Goal: Task Accomplishment & Management: Manage account settings

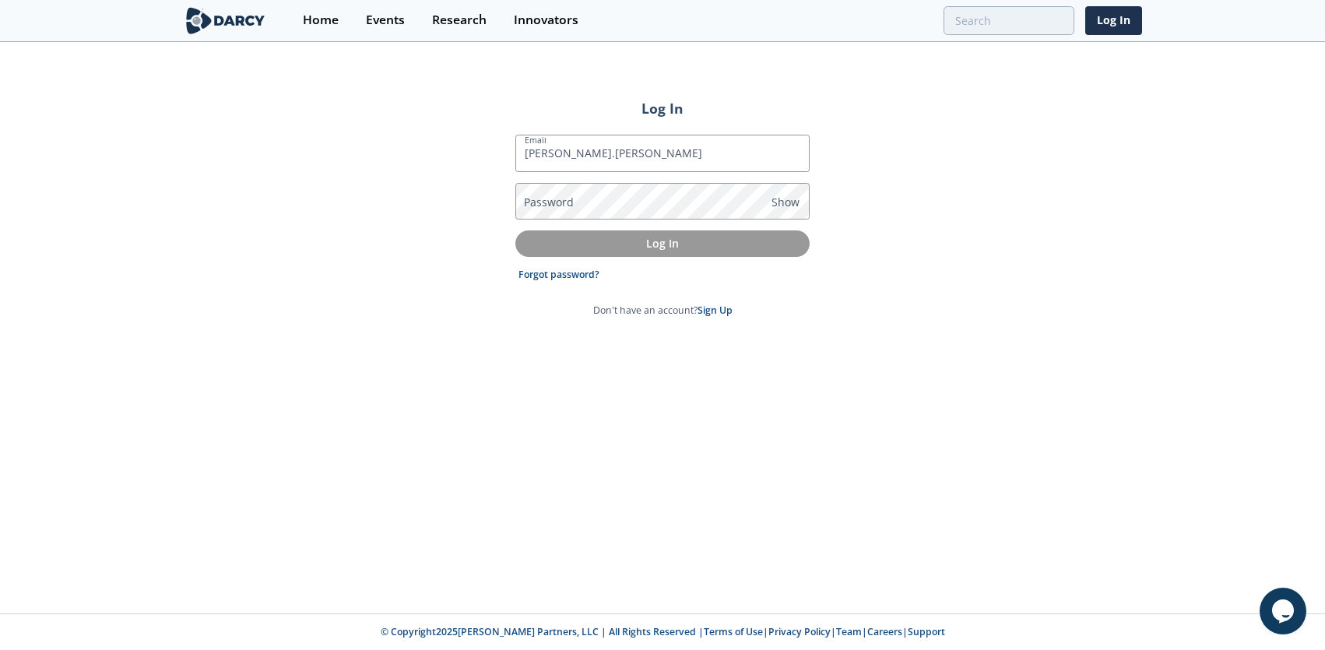
type input "[PERSON_NAME][EMAIL_ADDRESS][PERSON_NAME][DOMAIN_NAME]"
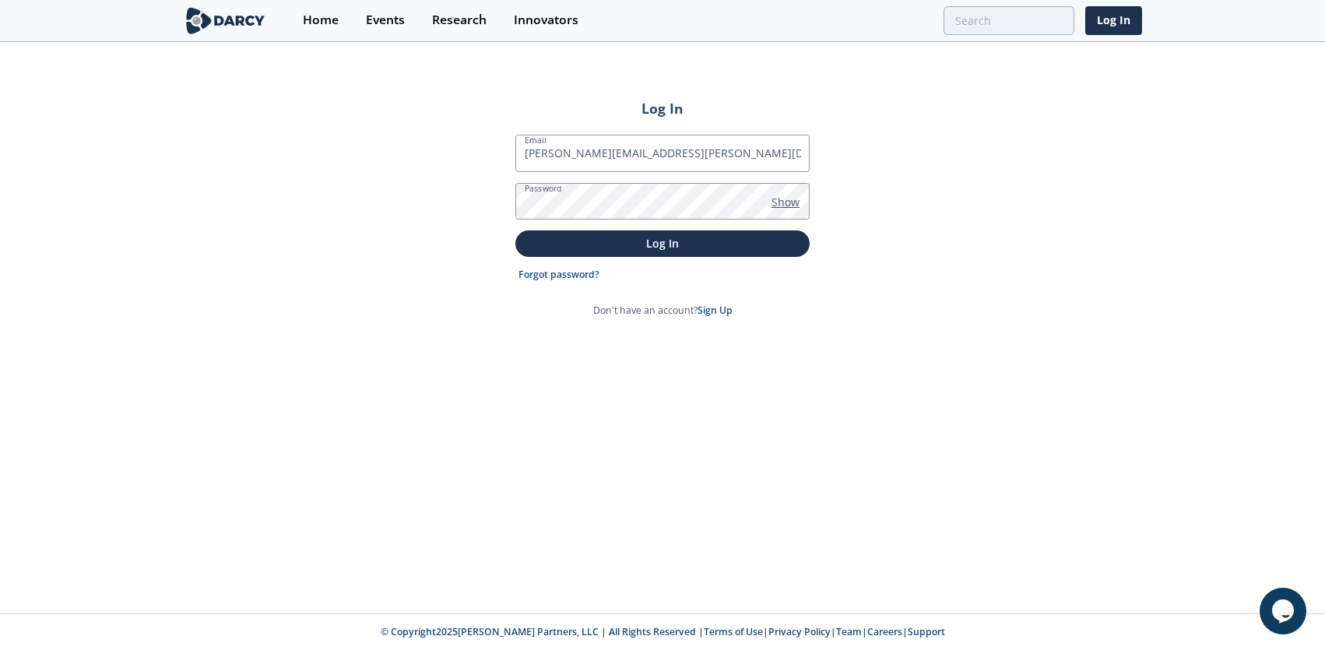
click at [775, 196] on span "Show" at bounding box center [786, 202] width 28 height 16
click at [659, 240] on p "Log In" at bounding box center [662, 243] width 272 height 16
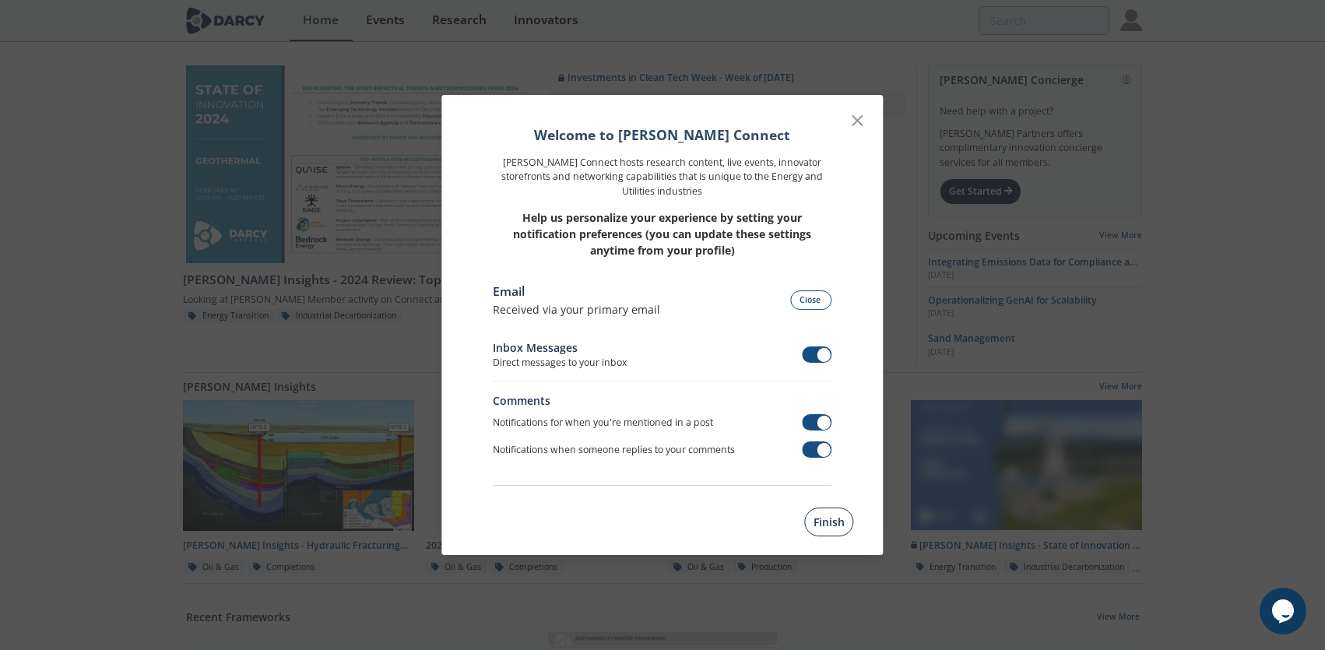
click at [840, 533] on button "Finish" at bounding box center [829, 522] width 49 height 29
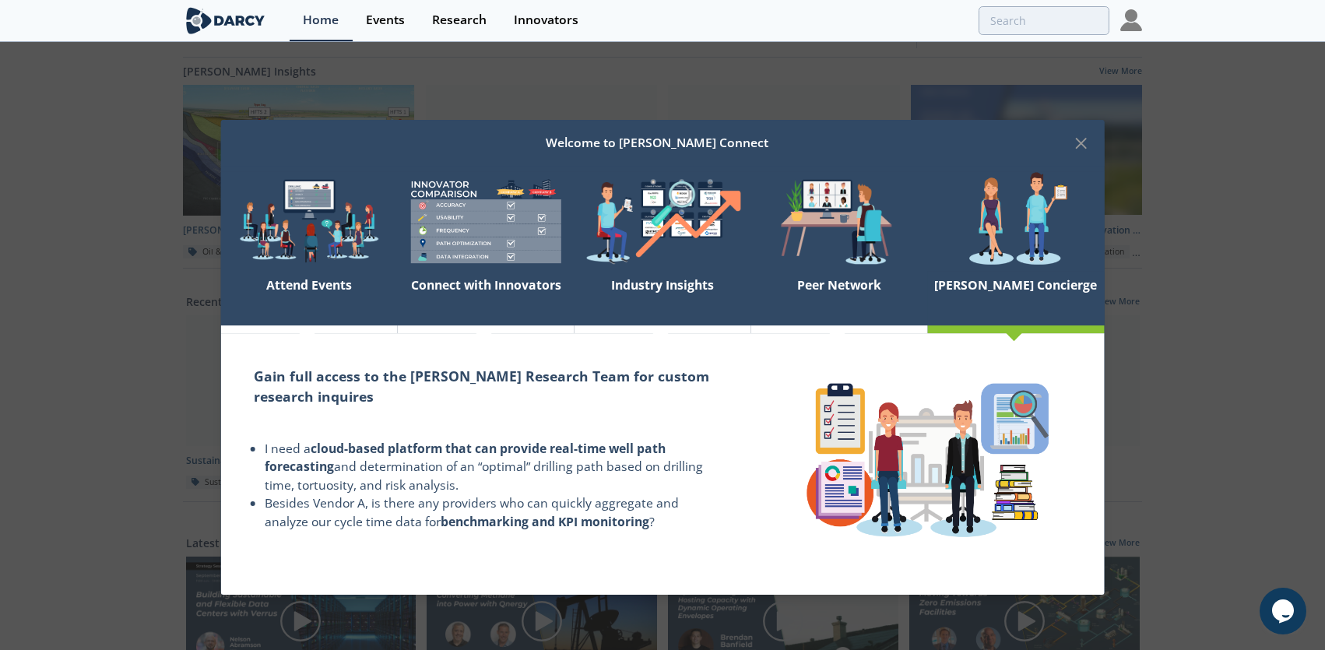
scroll to position [286, 0]
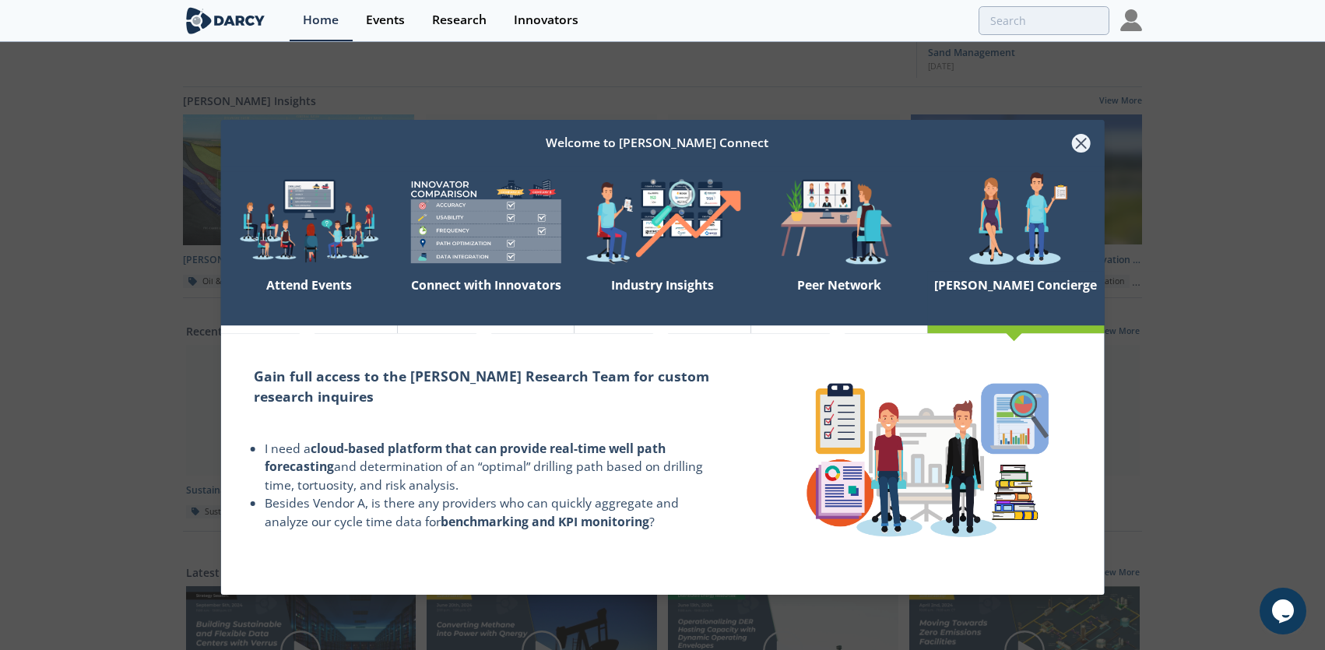
click at [1085, 146] on icon at bounding box center [1081, 143] width 9 height 9
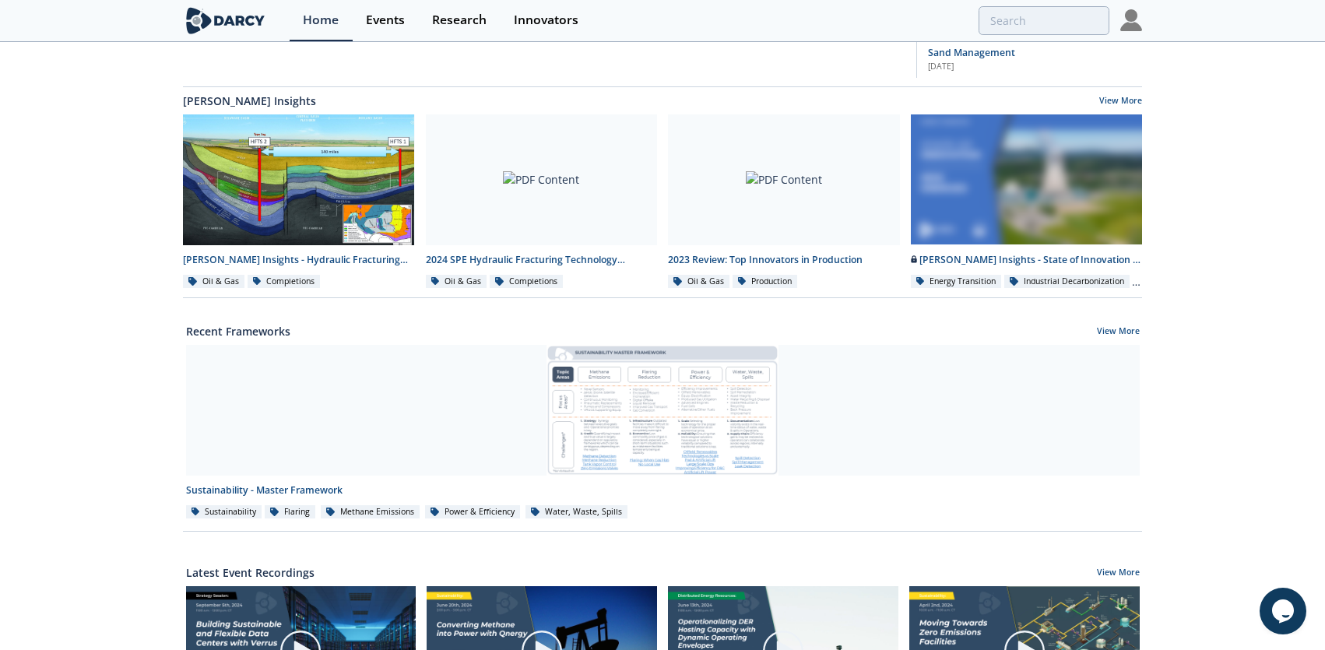
scroll to position [271, 0]
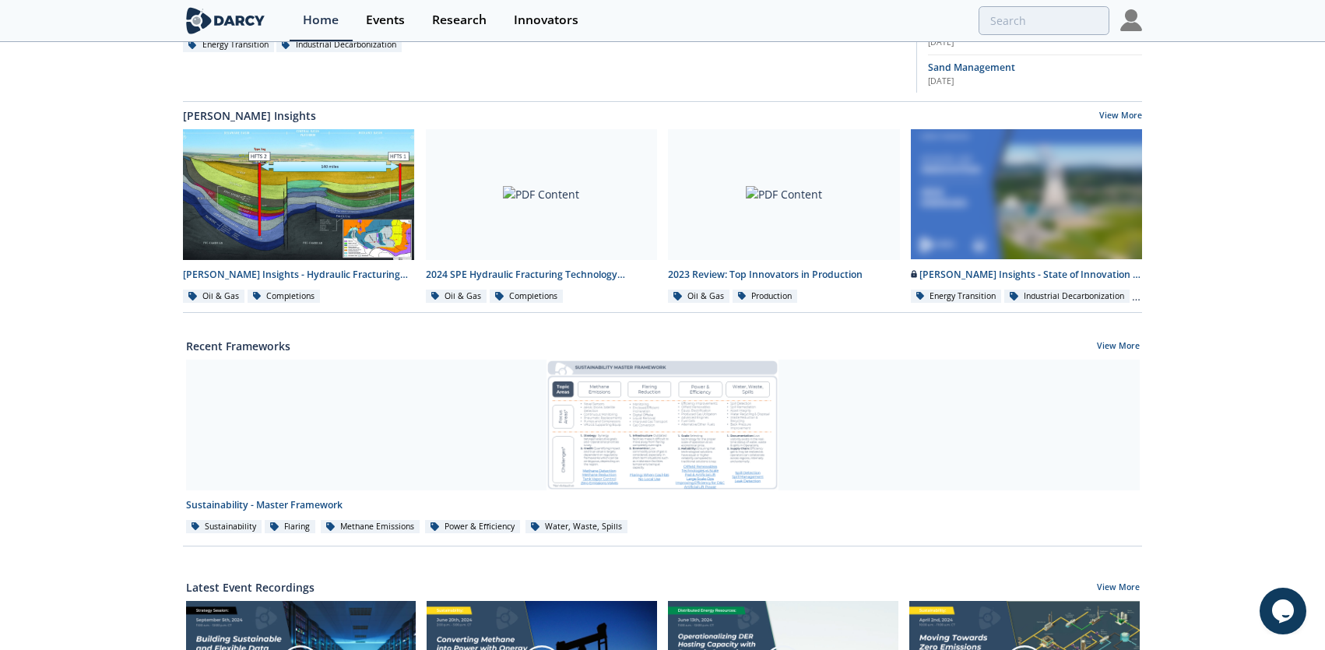
click at [1132, 16] on img at bounding box center [1131, 20] width 22 height 22
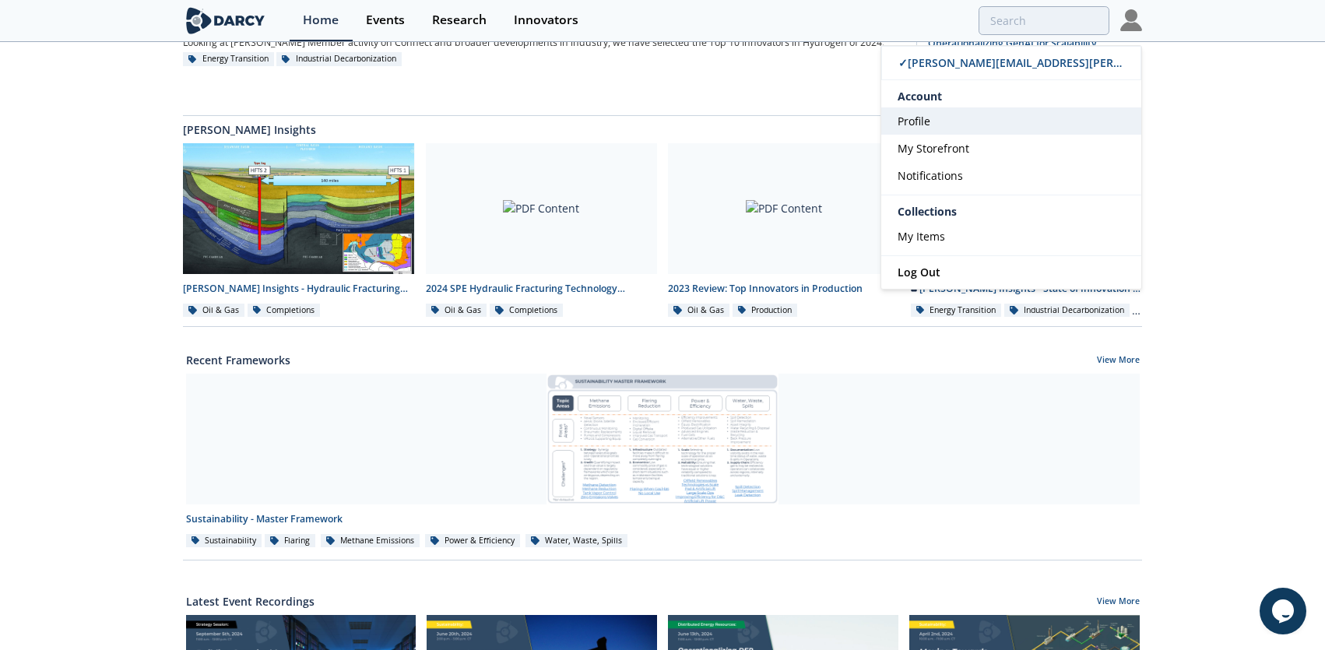
scroll to position [258, 0]
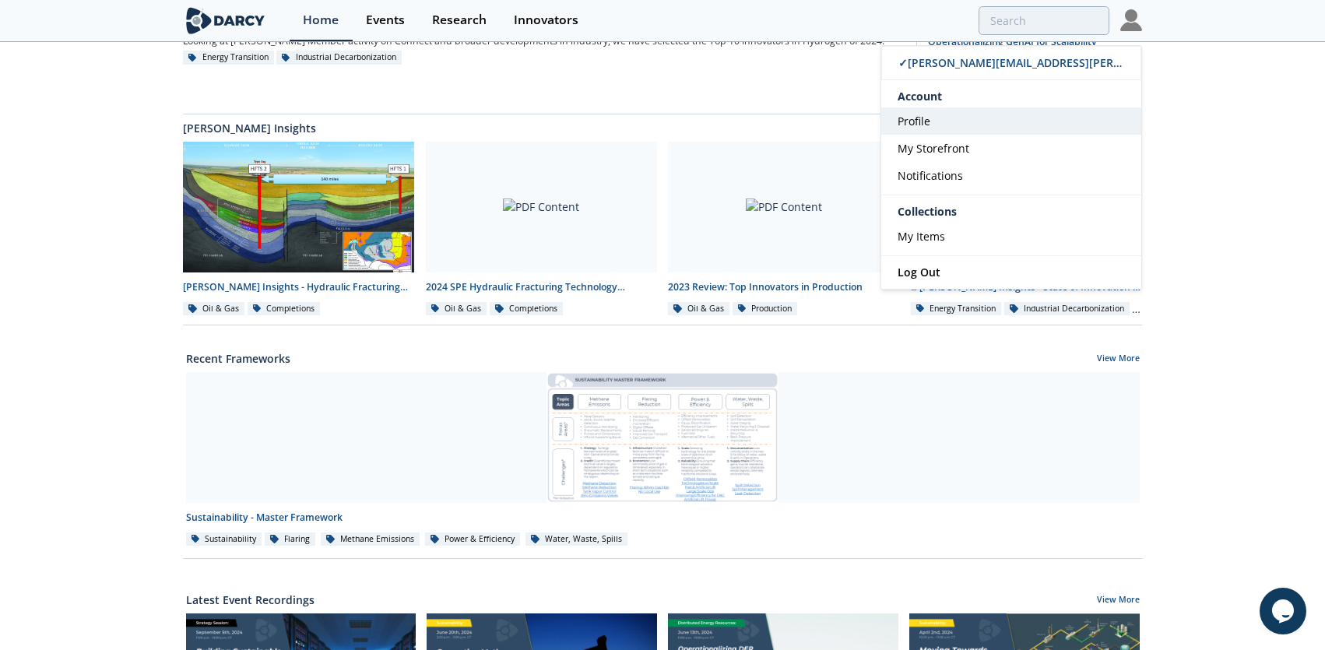
click at [950, 128] on link "Profile" at bounding box center [1011, 120] width 260 height 27
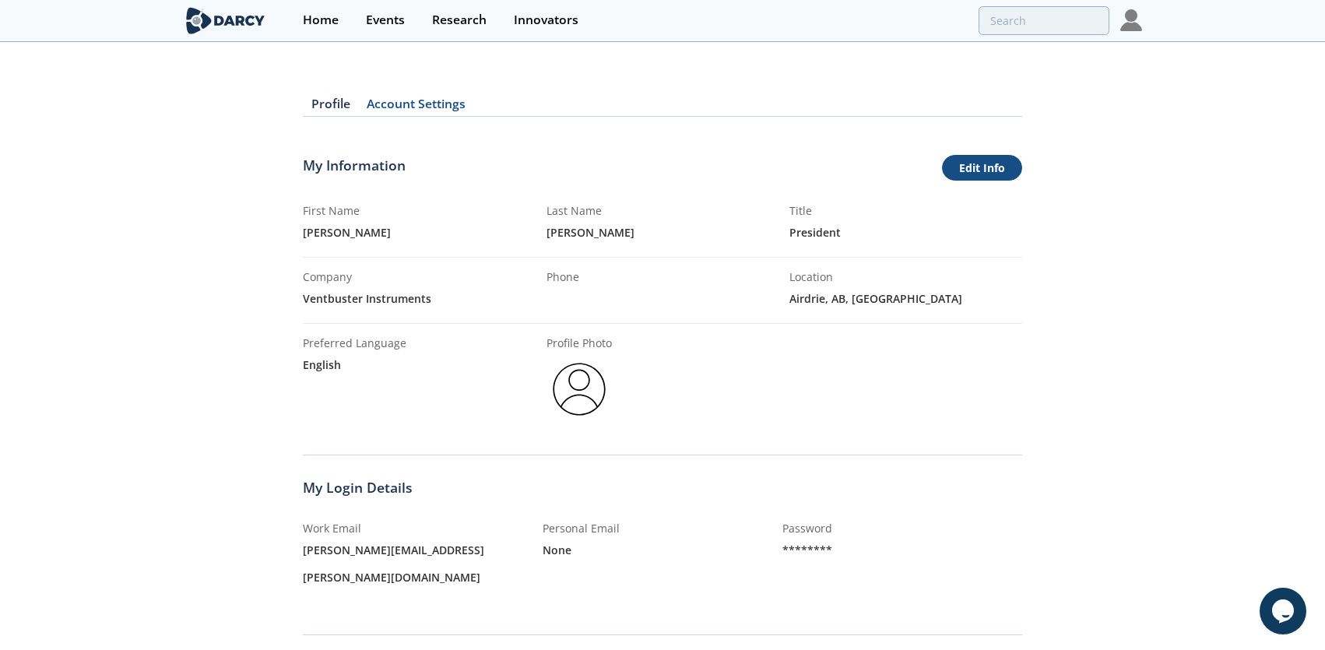
click at [993, 171] on link "Edit Info" at bounding box center [982, 168] width 80 height 26
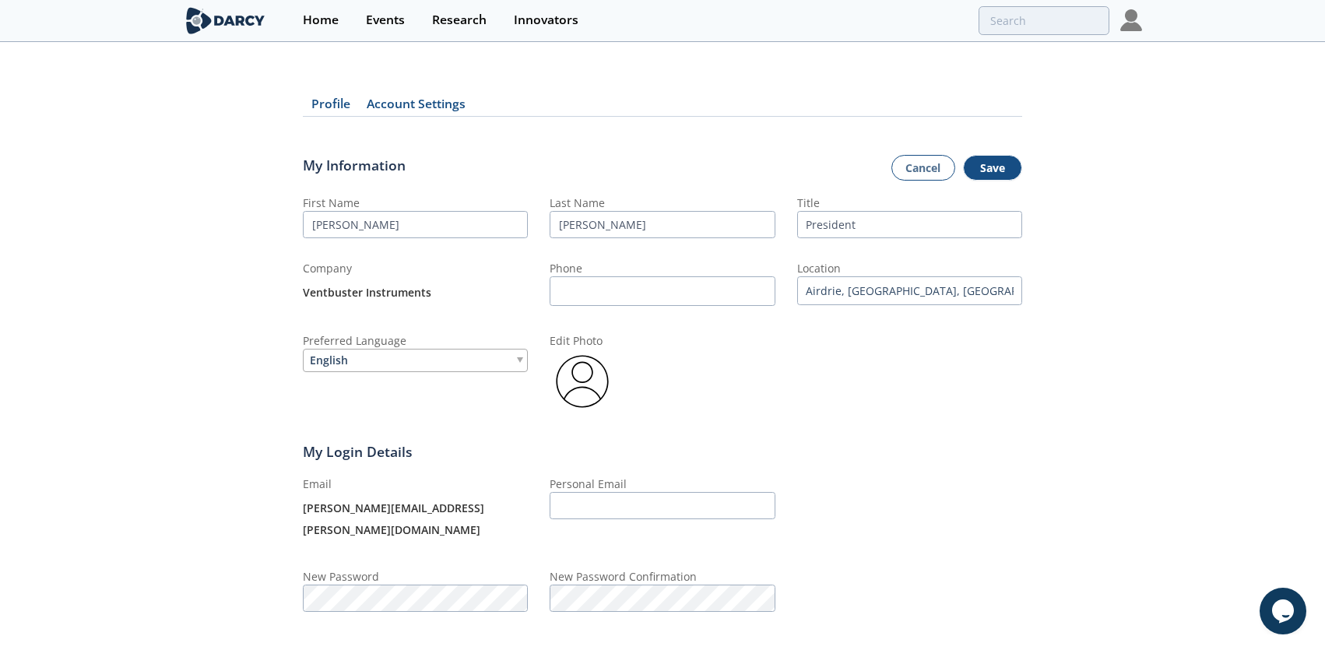
click at [456, 295] on div "Ventbuster Instruments" at bounding box center [415, 292] width 225 height 33
click at [441, 293] on div "Ventbuster Instruments" at bounding box center [415, 292] width 225 height 33
click at [993, 170] on button "Save" at bounding box center [992, 168] width 59 height 26
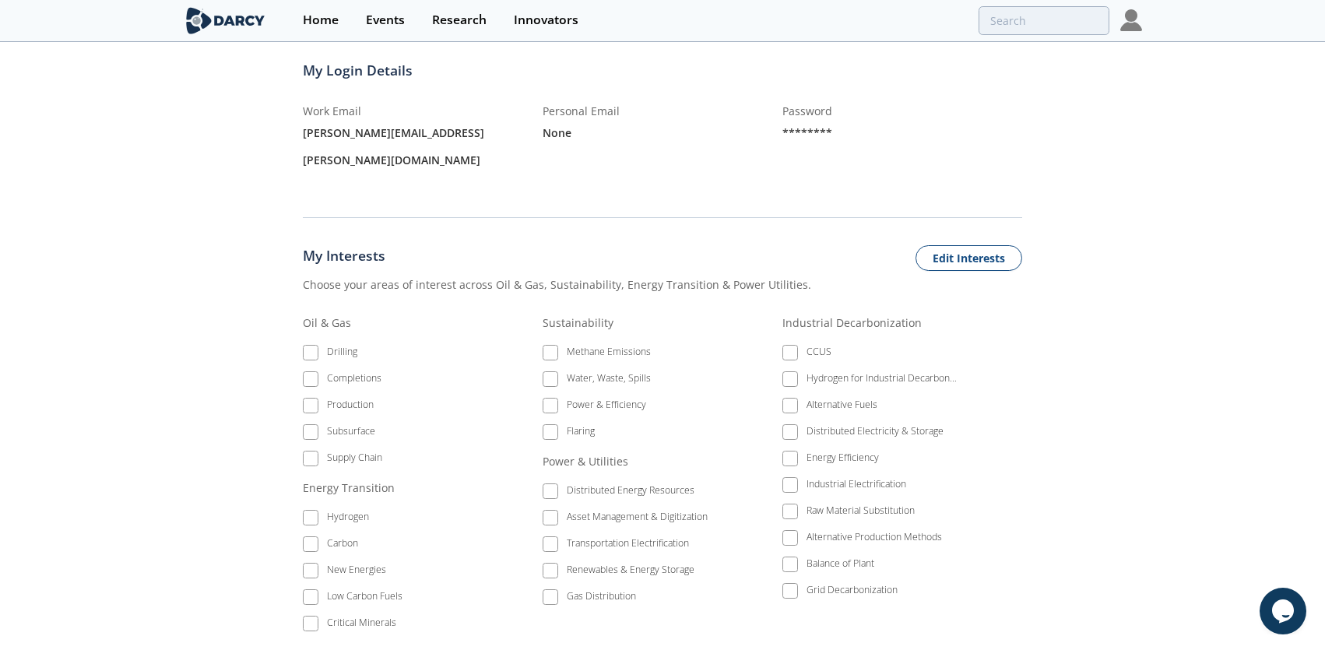
scroll to position [423, 0]
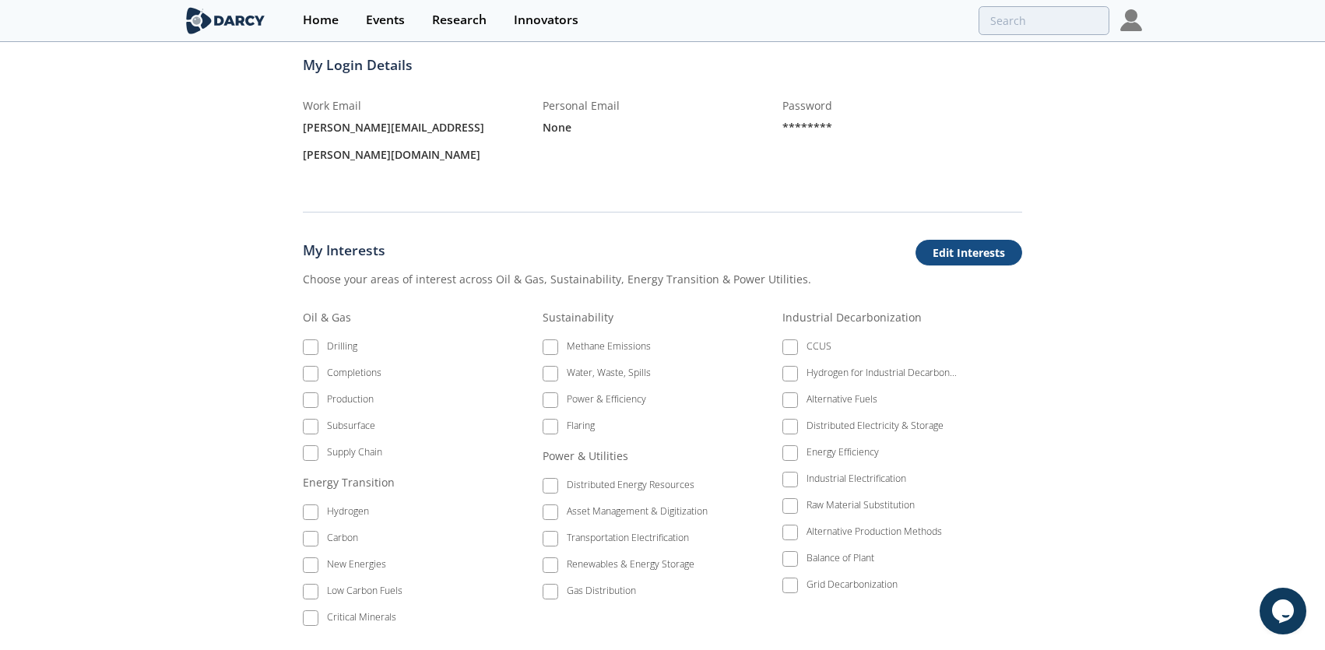
click at [981, 240] on button "Edit Interests" at bounding box center [969, 253] width 107 height 26
click at [548, 342] on span at bounding box center [550, 347] width 11 height 11
click at [551, 421] on span at bounding box center [550, 426] width 11 height 11
click at [313, 342] on span at bounding box center [310, 347] width 11 height 11
click at [311, 368] on span at bounding box center [310, 373] width 11 height 11
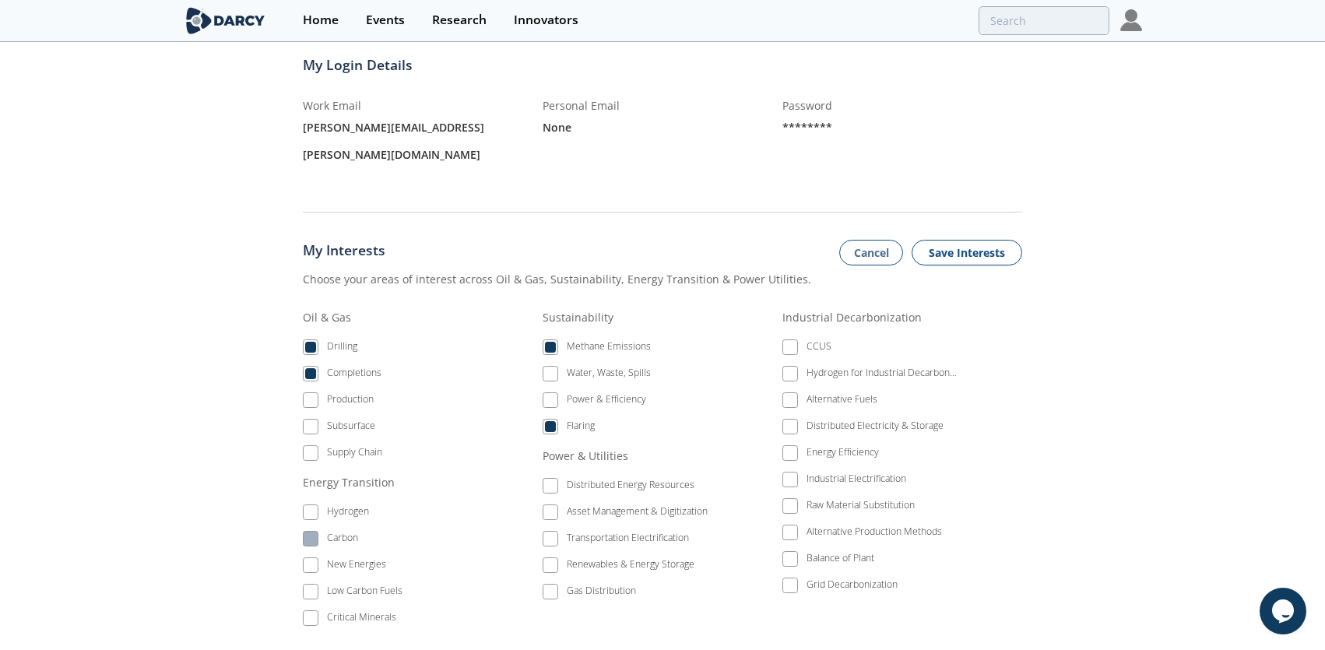
click at [312, 533] on span at bounding box center [310, 538] width 11 height 11
click at [309, 586] on span at bounding box center [310, 591] width 11 height 11
click at [547, 560] on span at bounding box center [550, 565] width 11 height 11
click at [556, 584] on span at bounding box center [551, 592] width 16 height 16
click at [788, 448] on span at bounding box center [790, 453] width 11 height 11
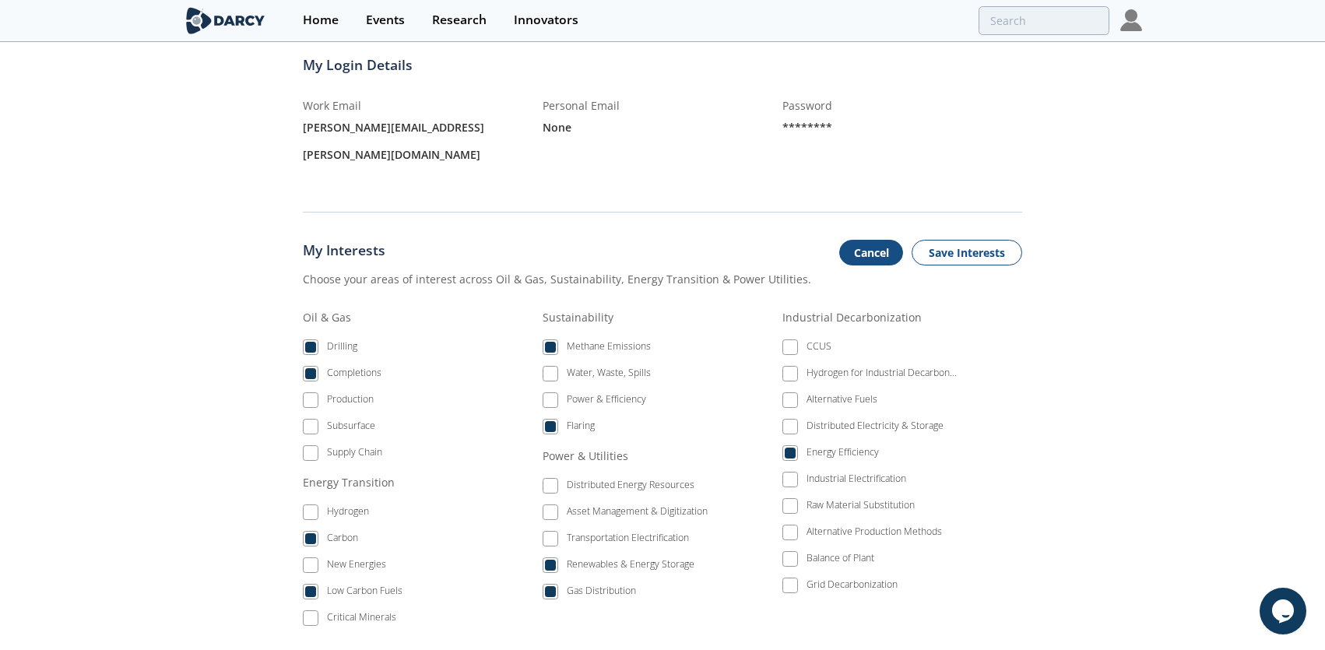
click at [880, 240] on button "Cancel" at bounding box center [871, 253] width 64 height 26
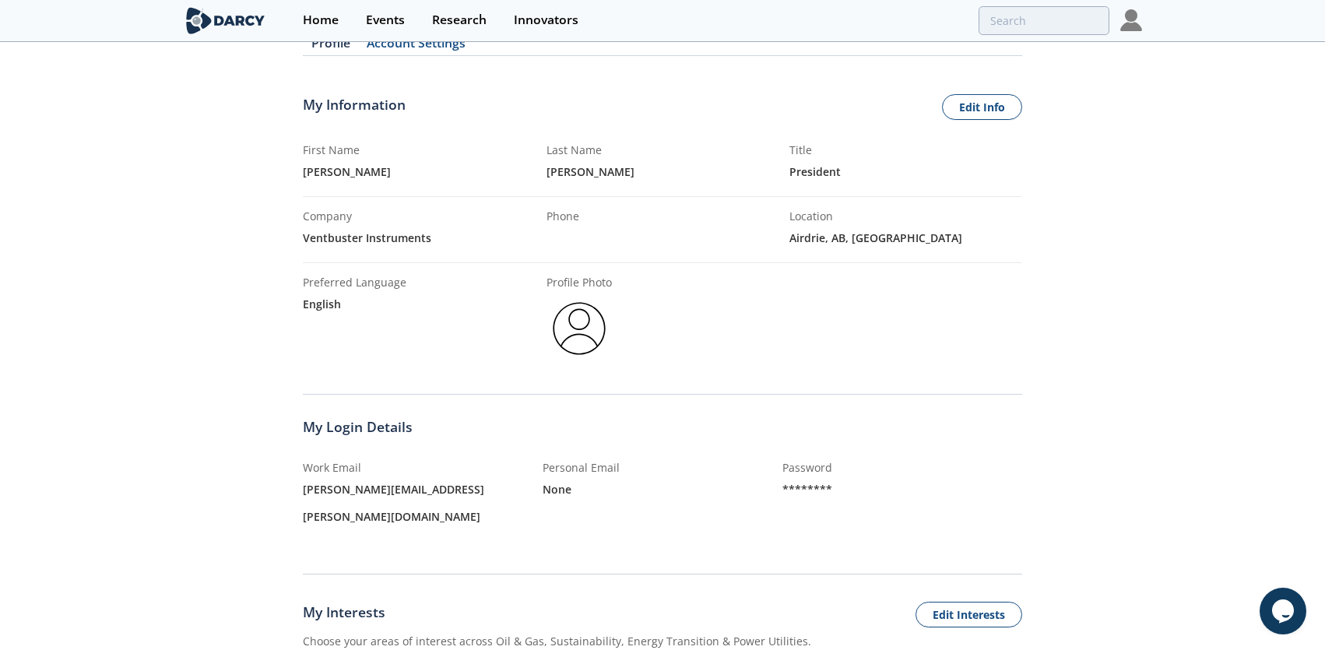
scroll to position [0, 0]
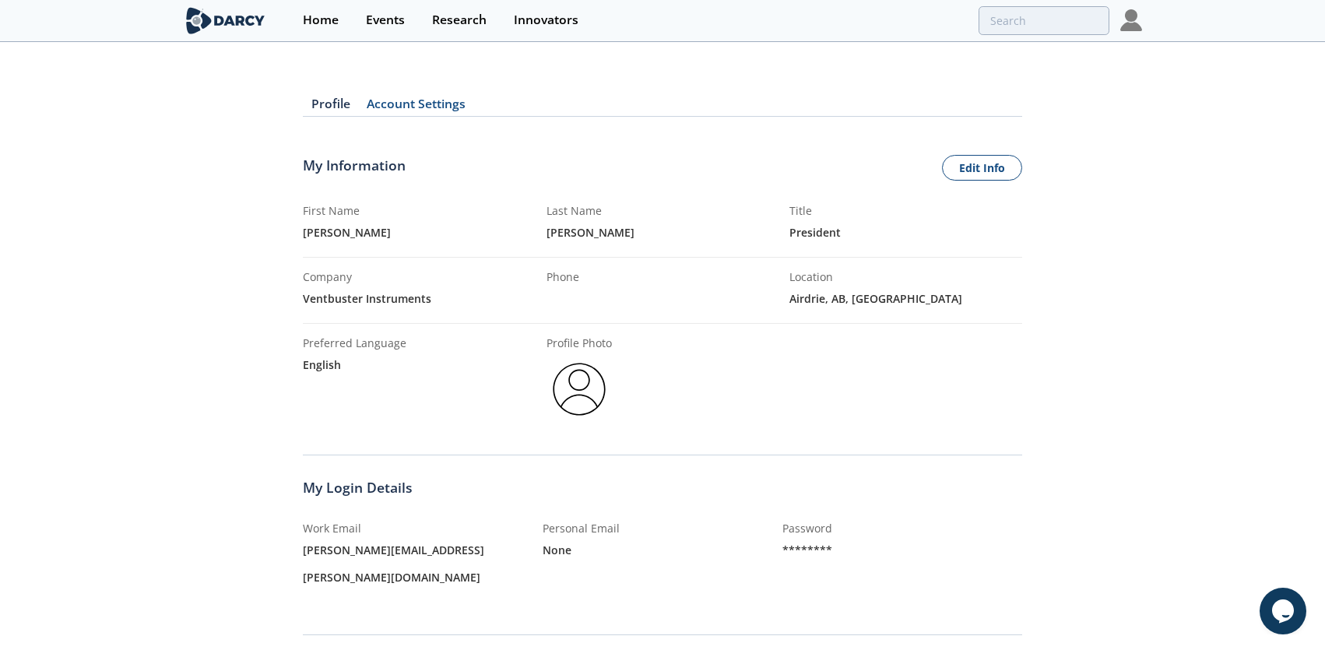
click at [1129, 23] on img at bounding box center [1131, 20] width 22 height 22
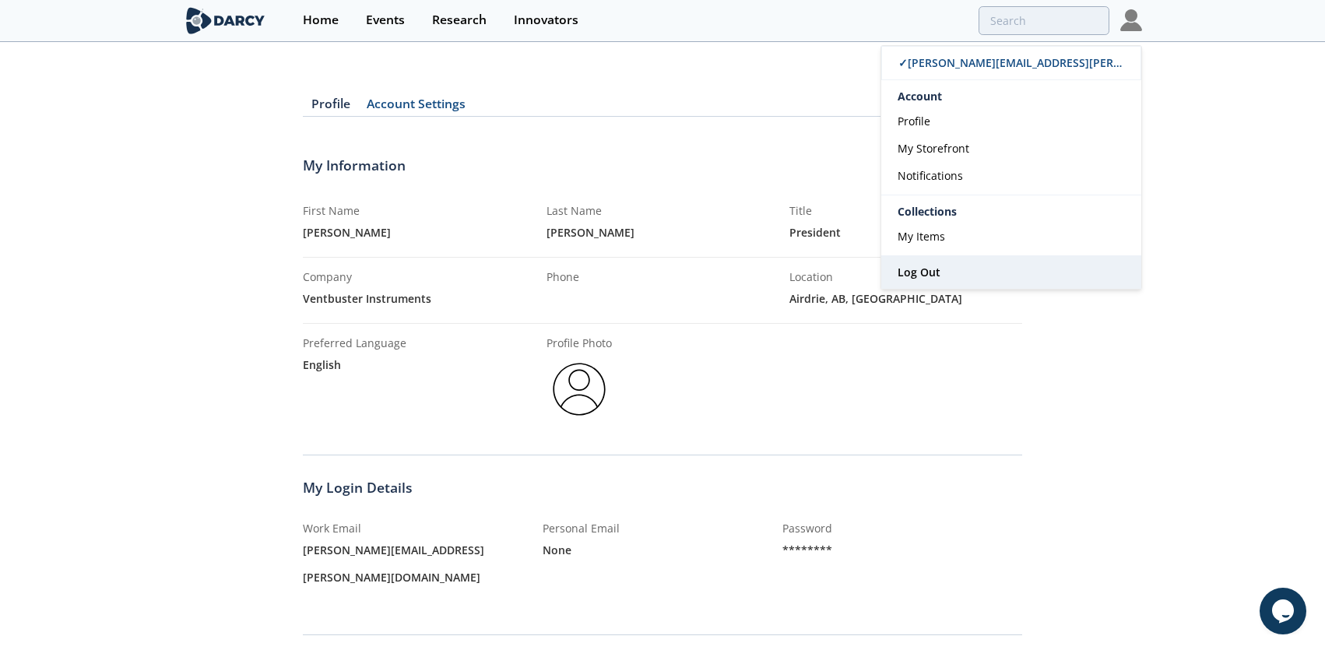
click at [936, 270] on span "Log Out" at bounding box center [919, 272] width 43 height 15
